Goal: Share content

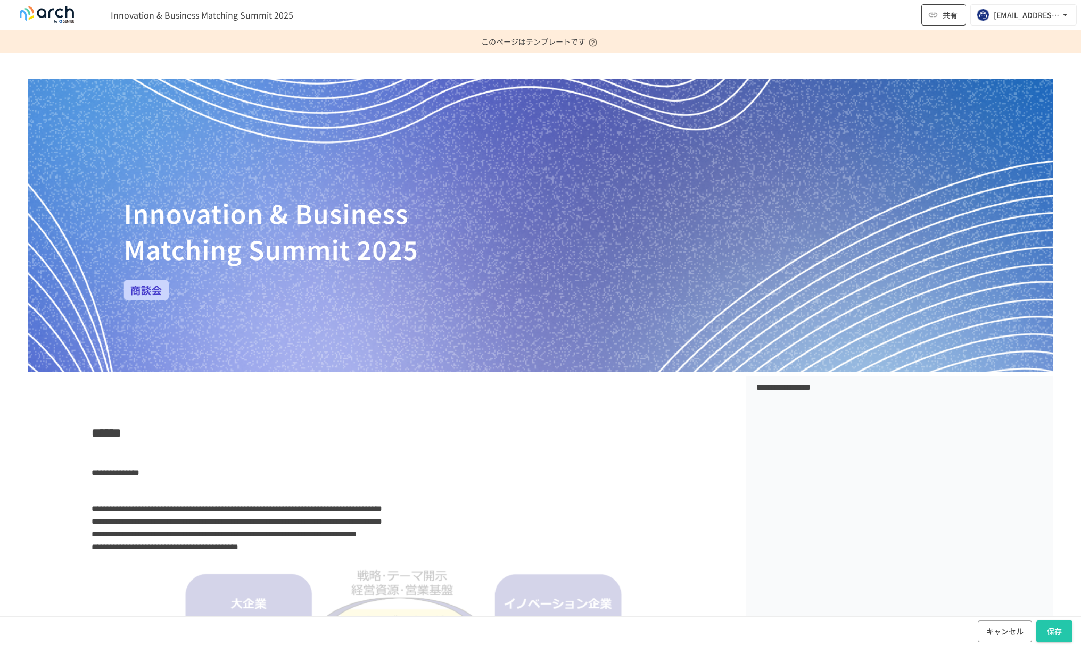
click at [951, 14] on span "共有" at bounding box center [949, 15] width 15 height 12
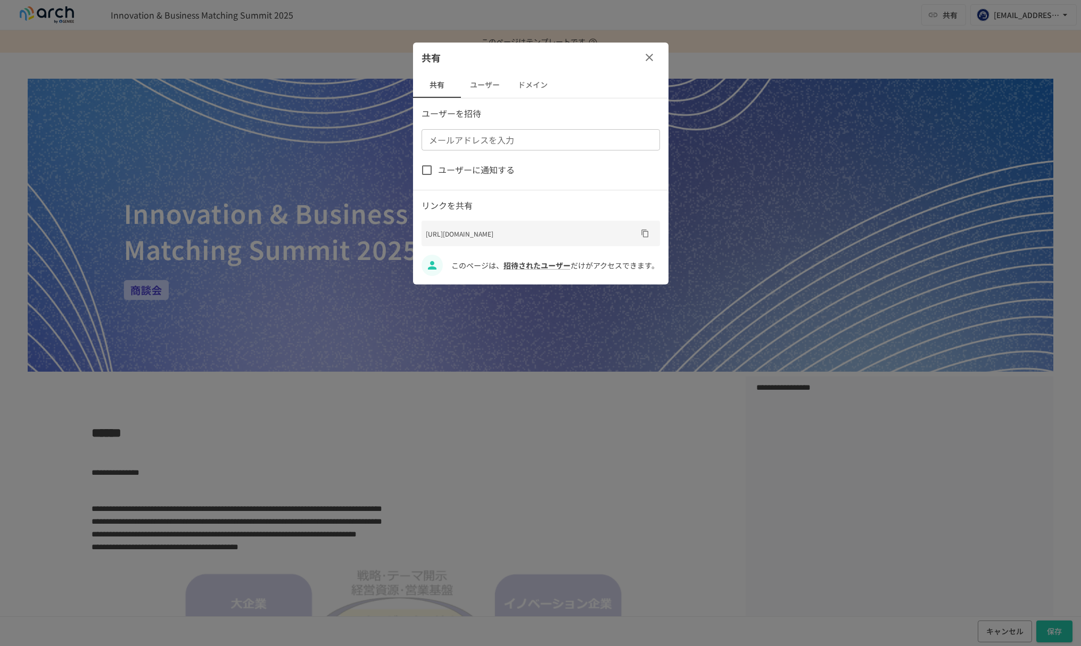
click at [499, 140] on div "メールアドレスを入力 メールアドレスを入力" at bounding box center [540, 139] width 238 height 21
type input "**********"
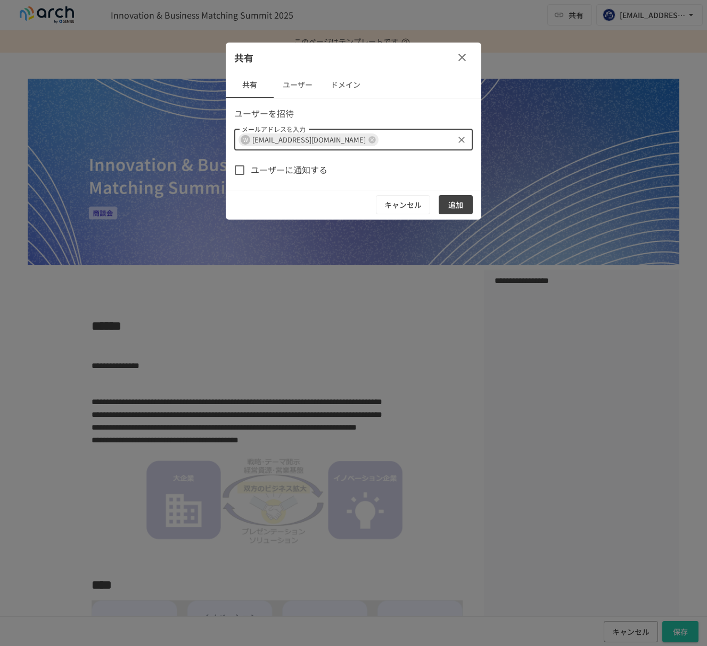
click at [360, 306] on div at bounding box center [353, 323] width 707 height 646
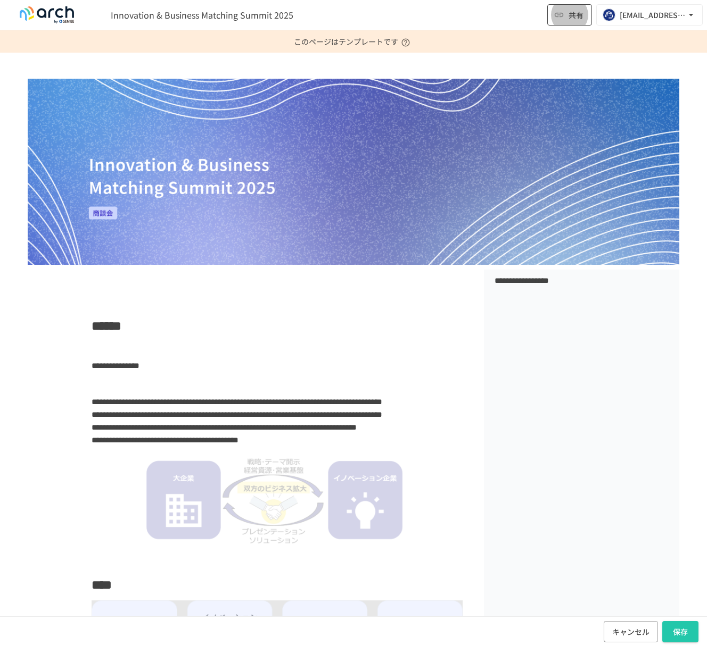
click at [574, 16] on span "共有" at bounding box center [575, 15] width 15 height 12
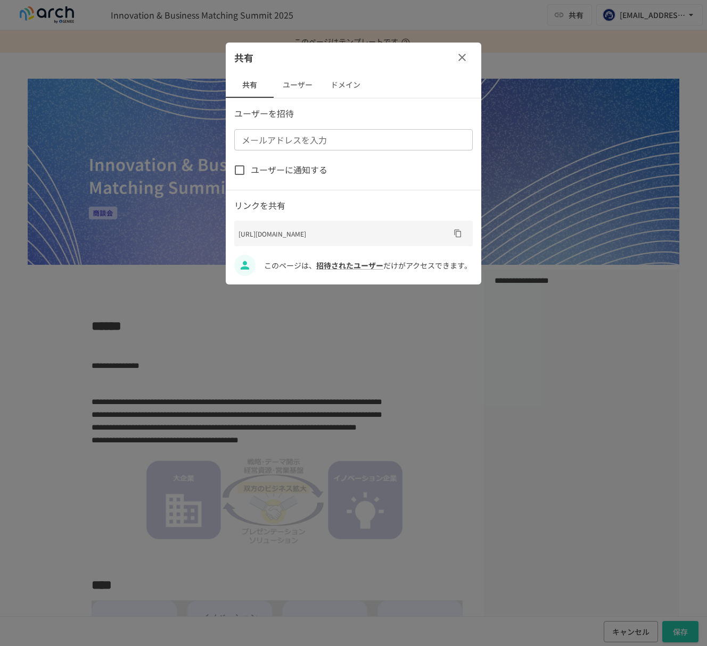
click at [309, 88] on button "ユーザー" at bounding box center [297, 85] width 48 height 26
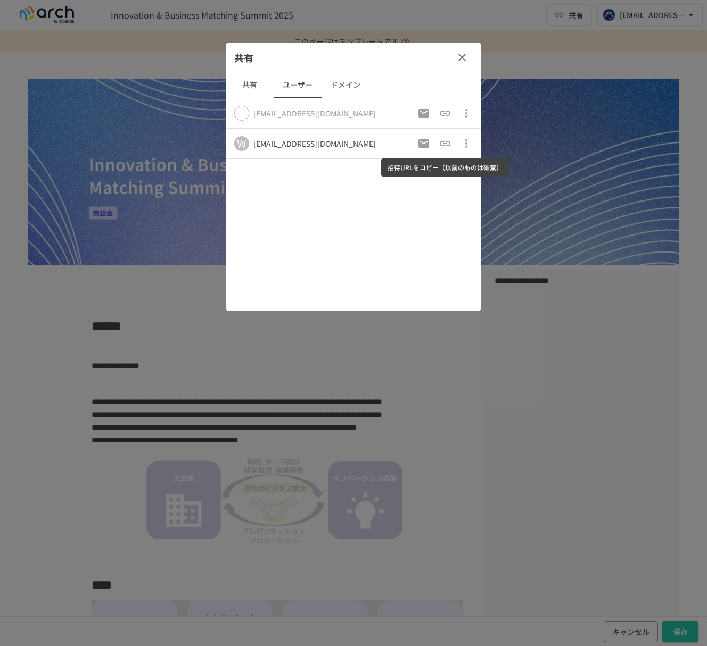
click at [449, 146] on icon "招待URLをコピー（以前のものは破棄）" at bounding box center [444, 143] width 13 height 13
